Goal: Task Accomplishment & Management: Use online tool/utility

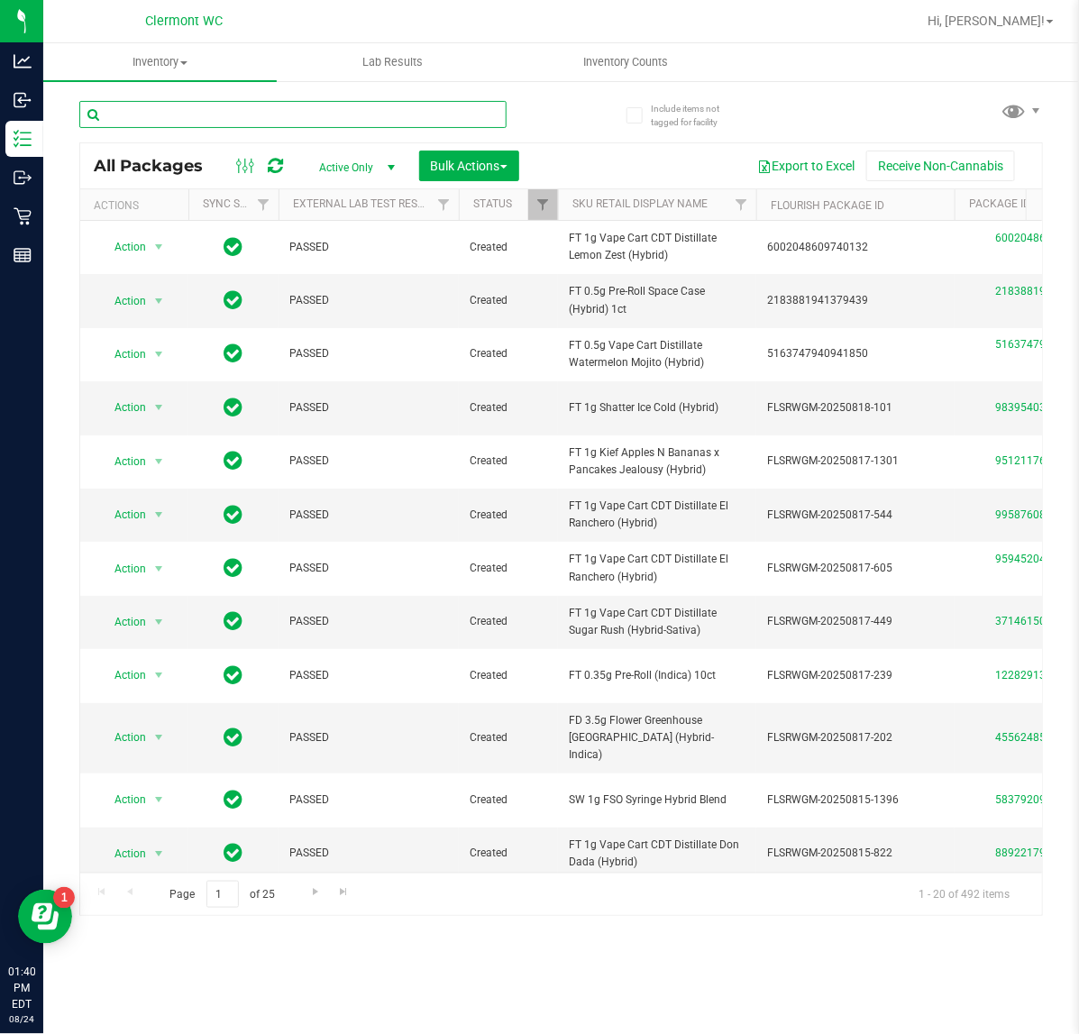
click at [205, 118] on input "text" at bounding box center [292, 114] width 427 height 27
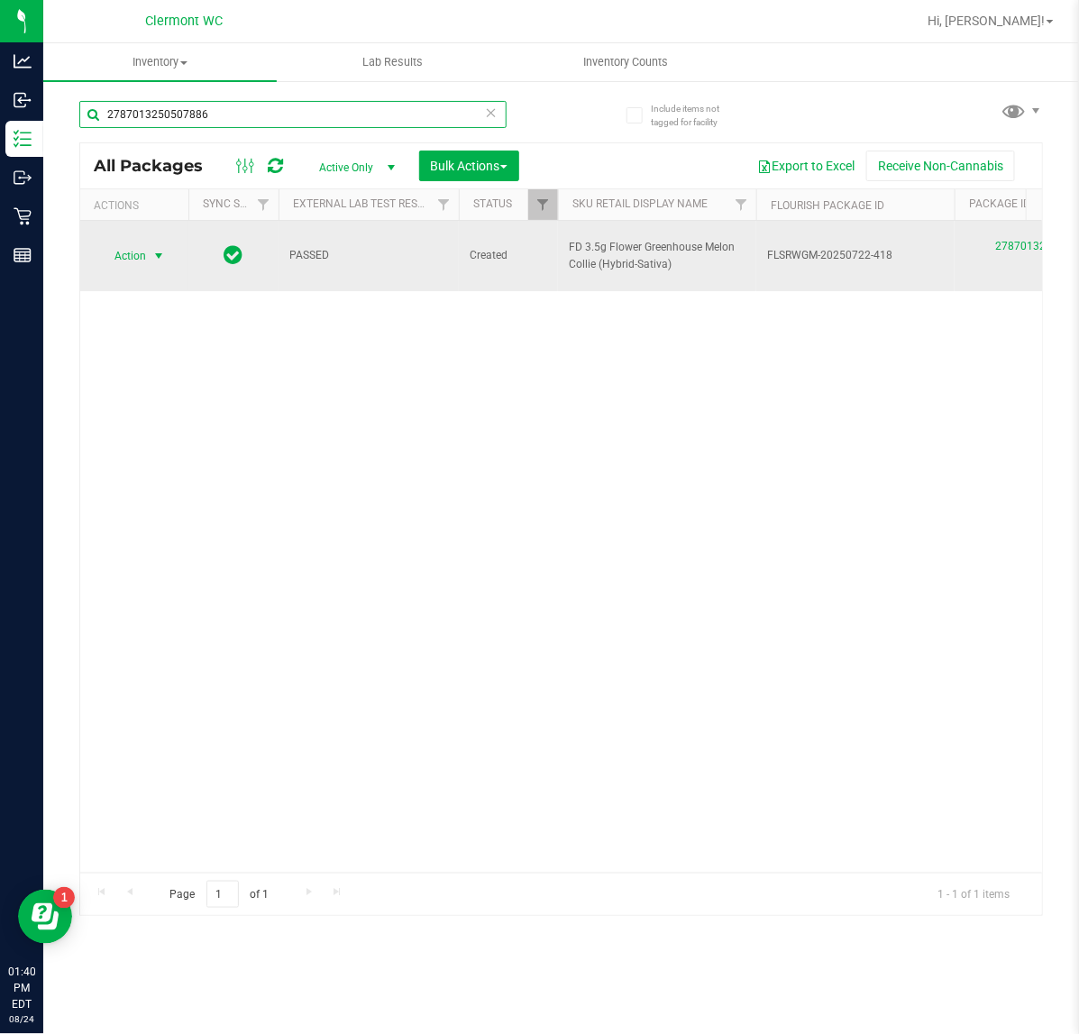
type input "2787013250507886"
click at [159, 249] on span "select" at bounding box center [158, 256] width 14 height 14
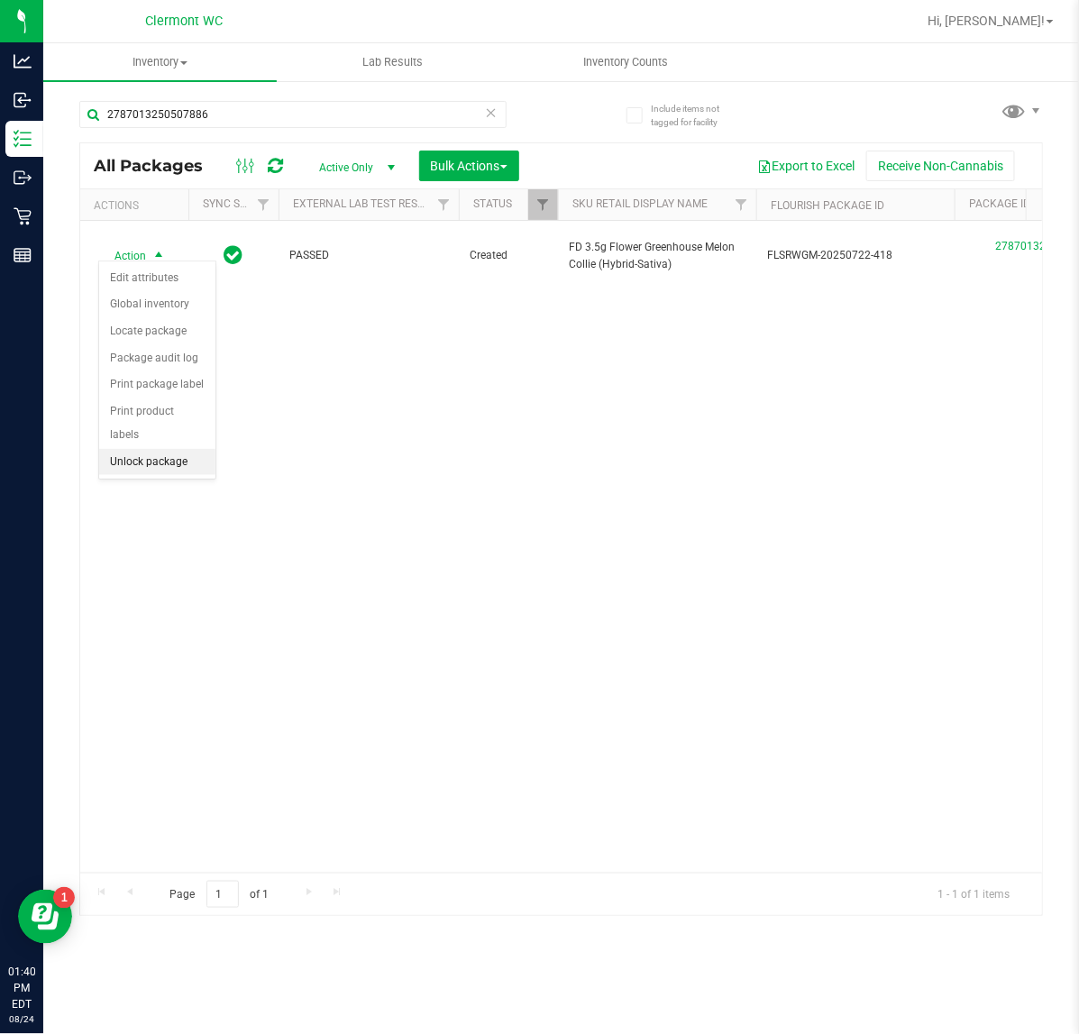
click at [182, 449] on li "Unlock package" at bounding box center [157, 462] width 116 height 27
